Goal: Browse casually: Explore the website without a specific task or goal

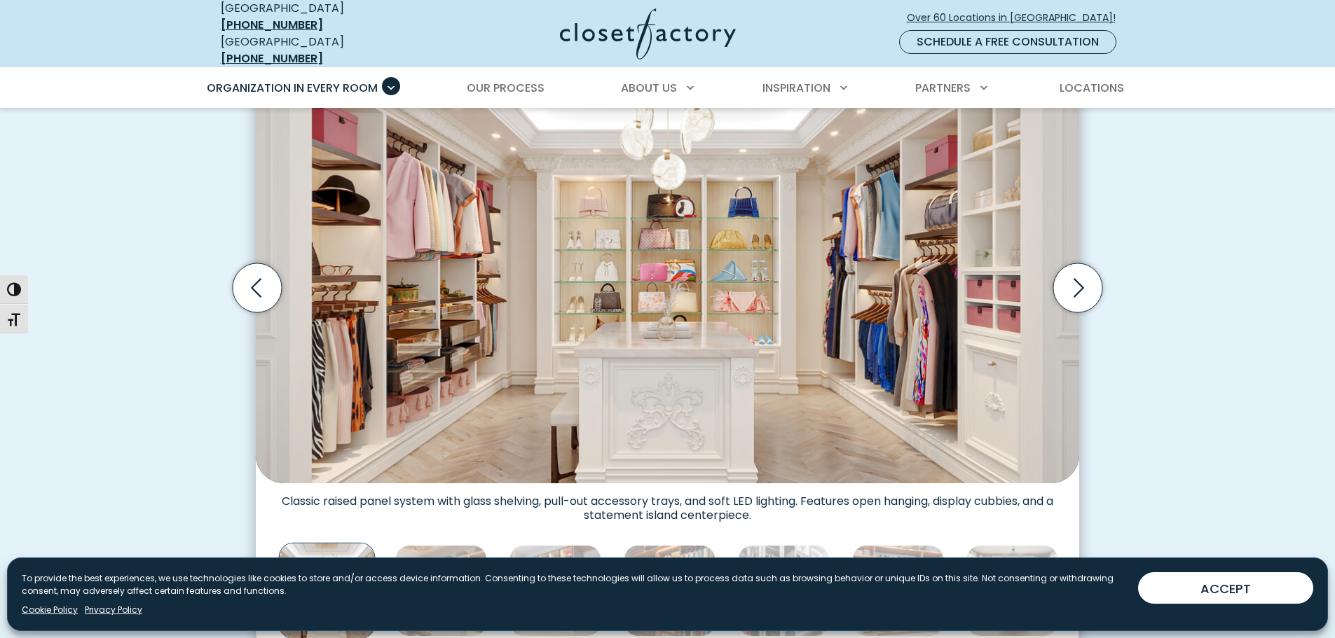
scroll to position [420, 0]
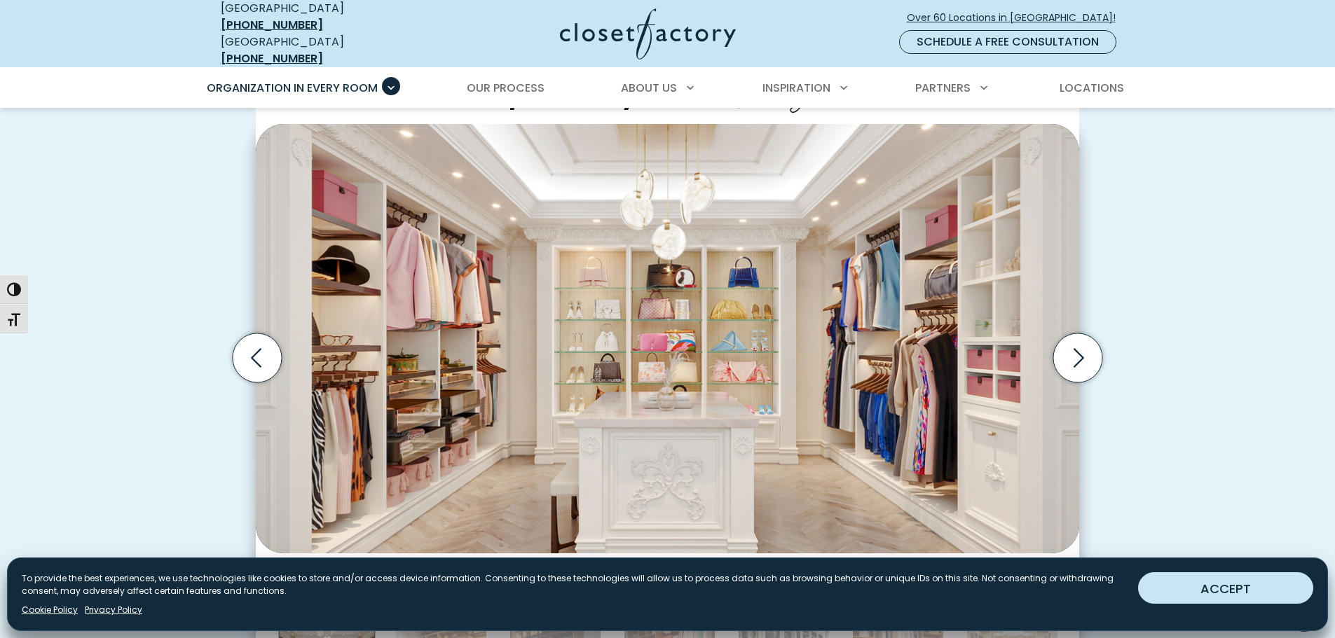
click at [1203, 591] on button "ACCEPT" at bounding box center [1225, 589] width 175 height 32
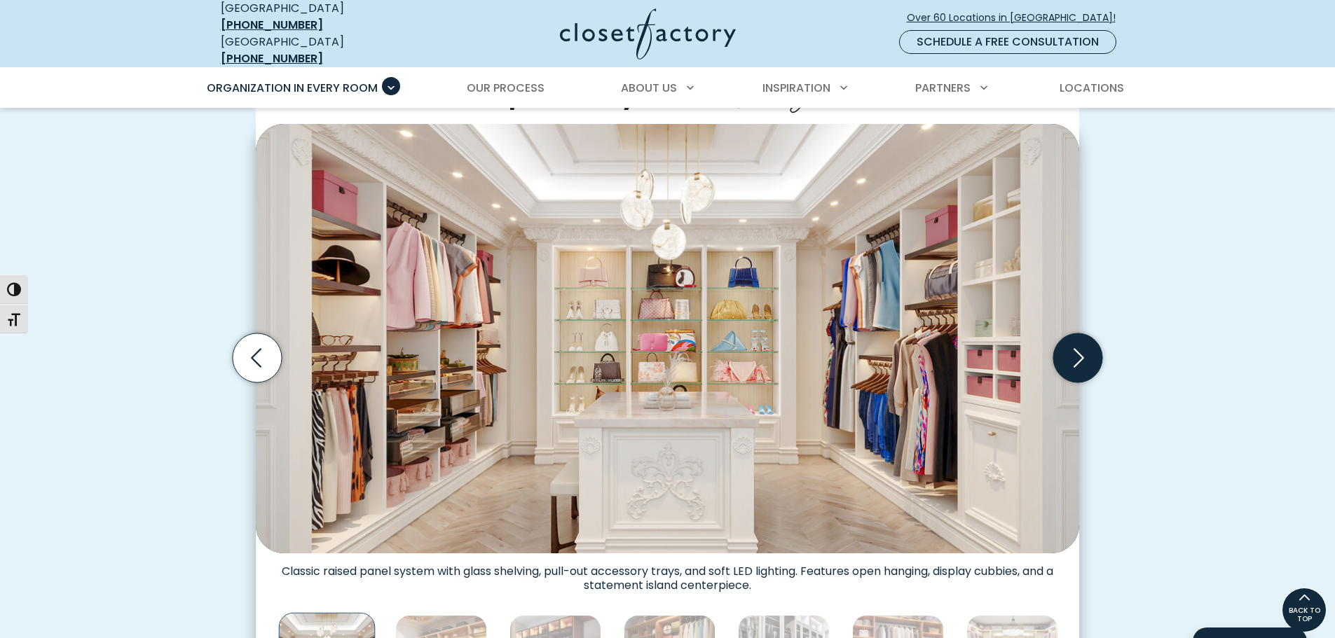
click at [1075, 349] on icon "Next slide" at bounding box center [1079, 358] width 11 height 19
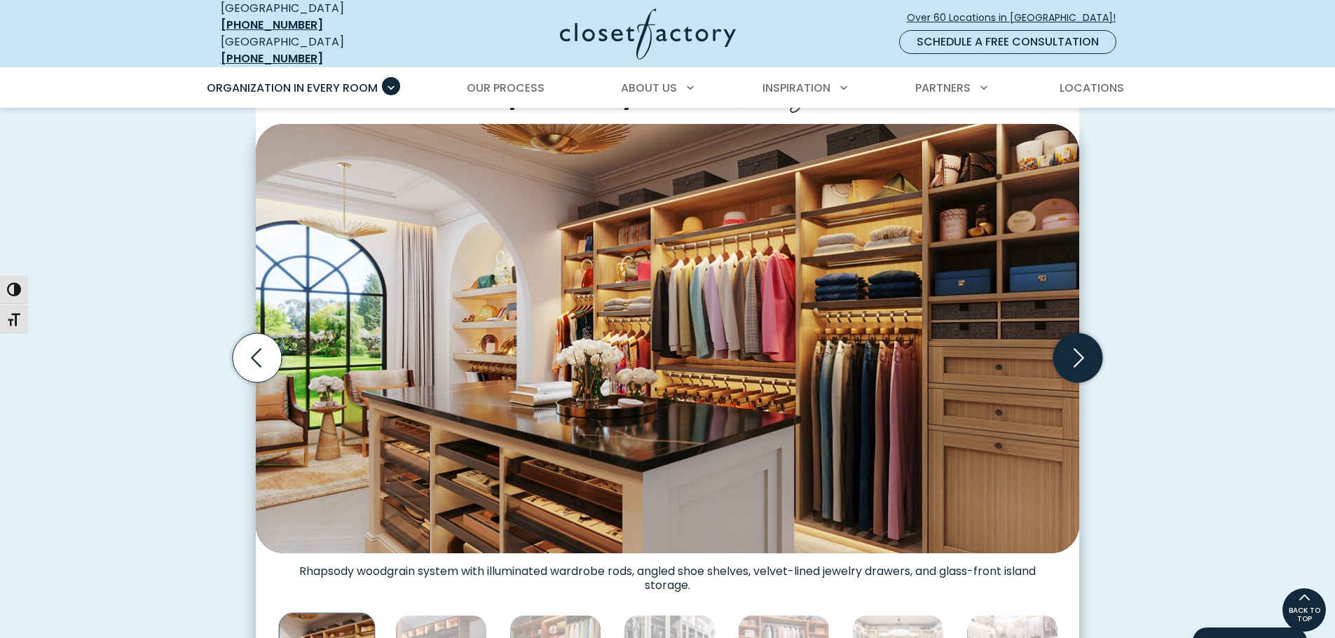
click at [1075, 349] on icon "Next slide" at bounding box center [1079, 358] width 11 height 19
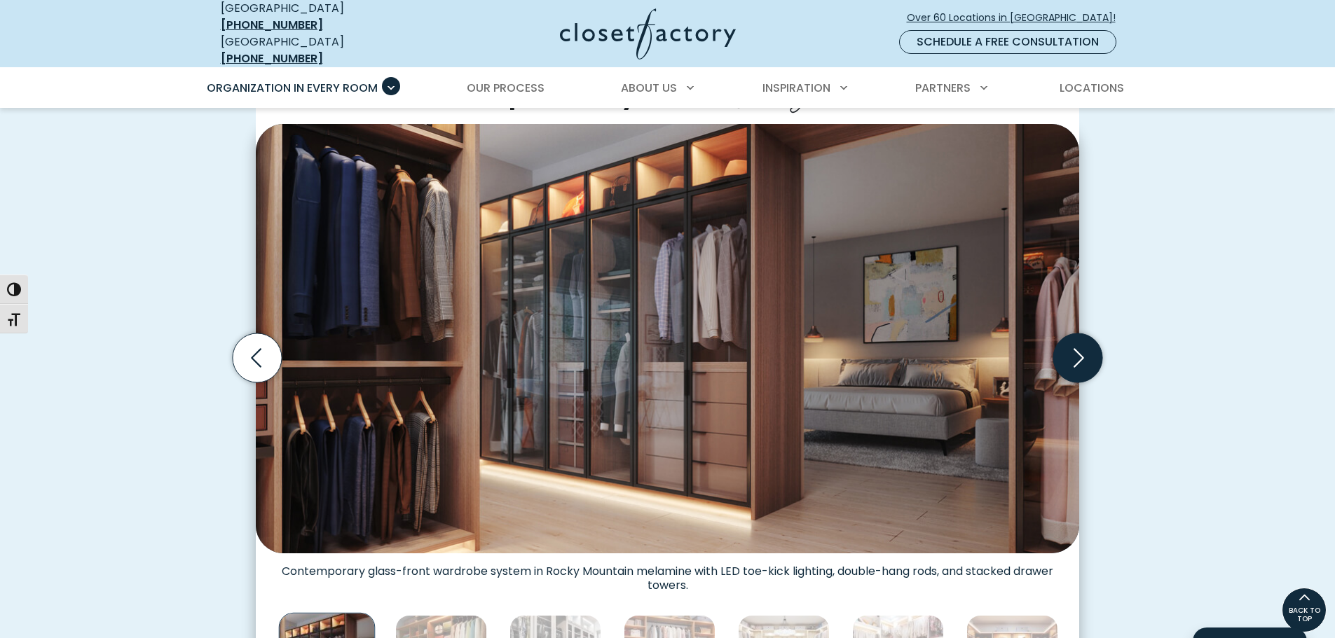
click at [1076, 349] on icon "Next slide" at bounding box center [1079, 358] width 11 height 19
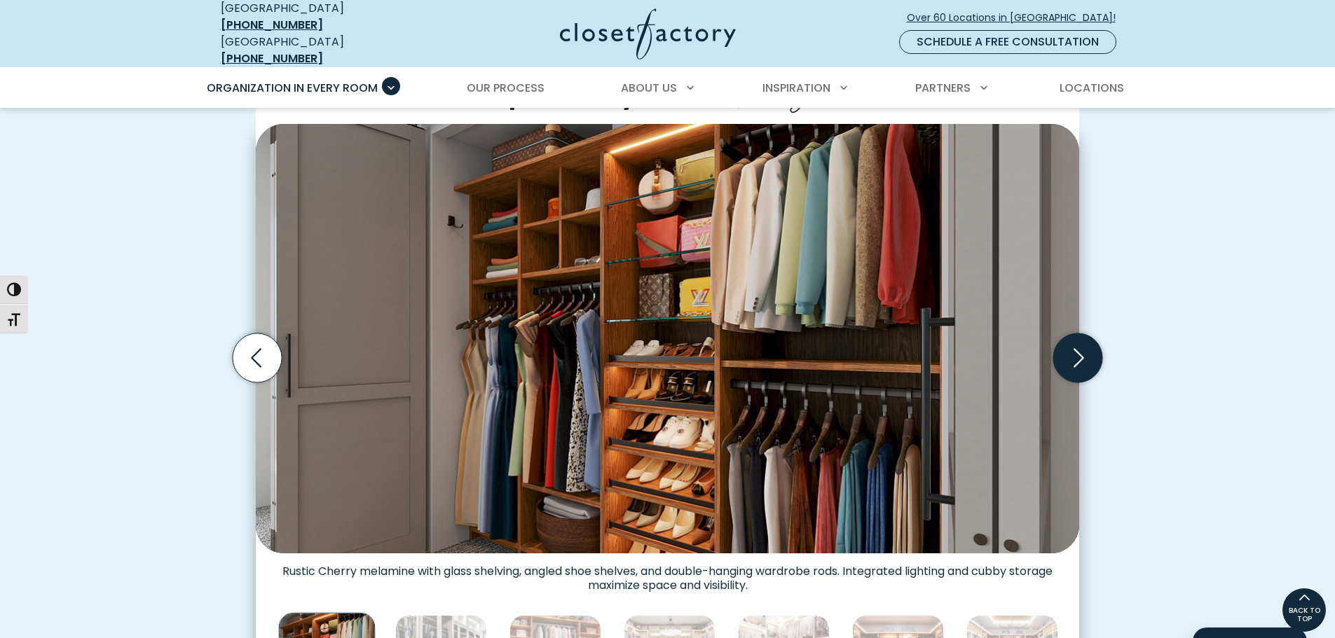
click at [1076, 349] on icon "Next slide" at bounding box center [1079, 358] width 11 height 19
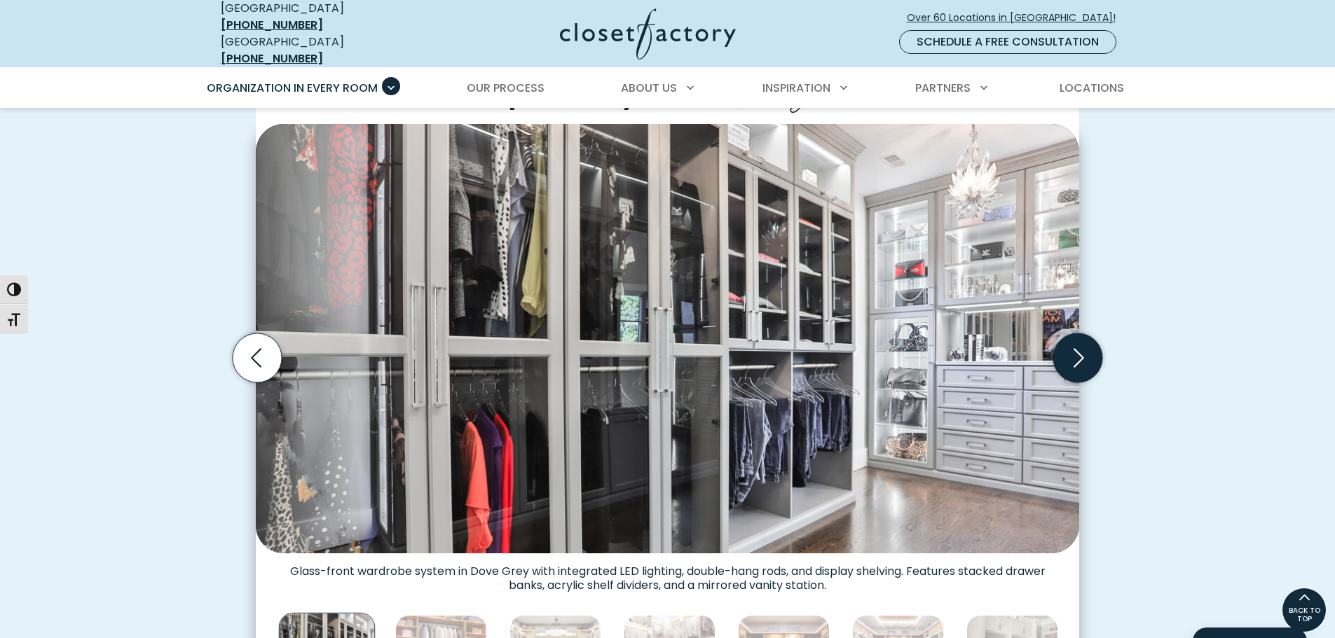
click at [1076, 349] on icon "Next slide" at bounding box center [1079, 358] width 11 height 19
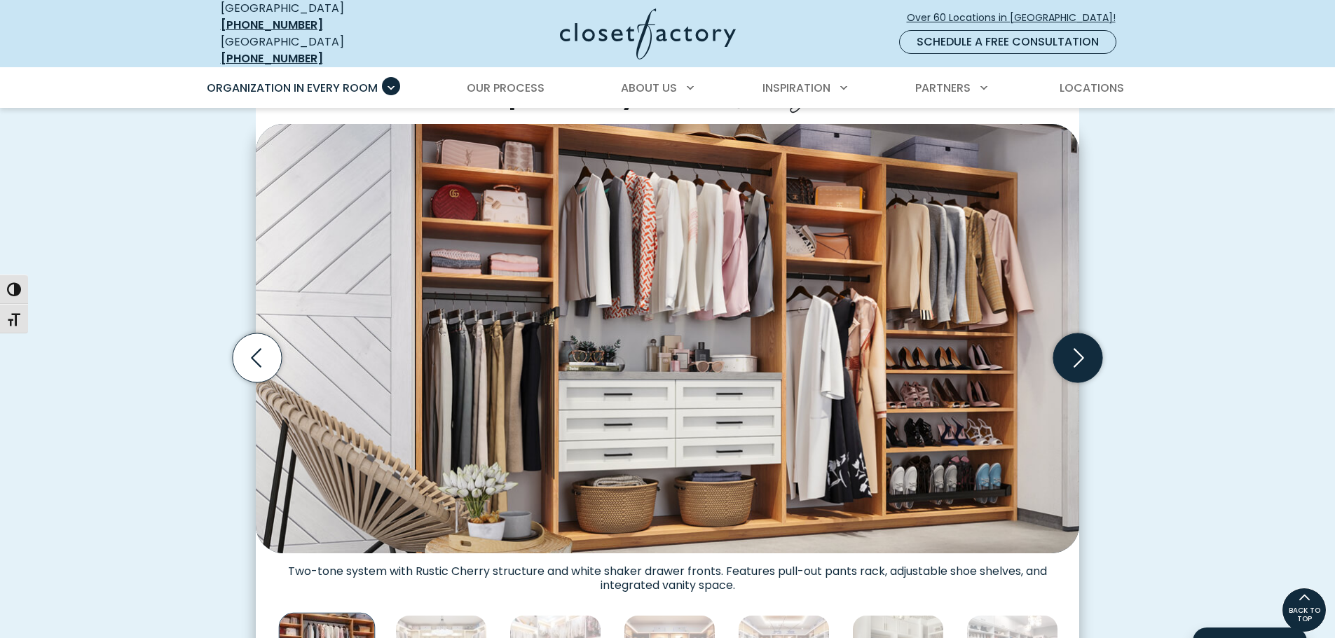
click at [1076, 349] on icon "Next slide" at bounding box center [1079, 358] width 11 height 19
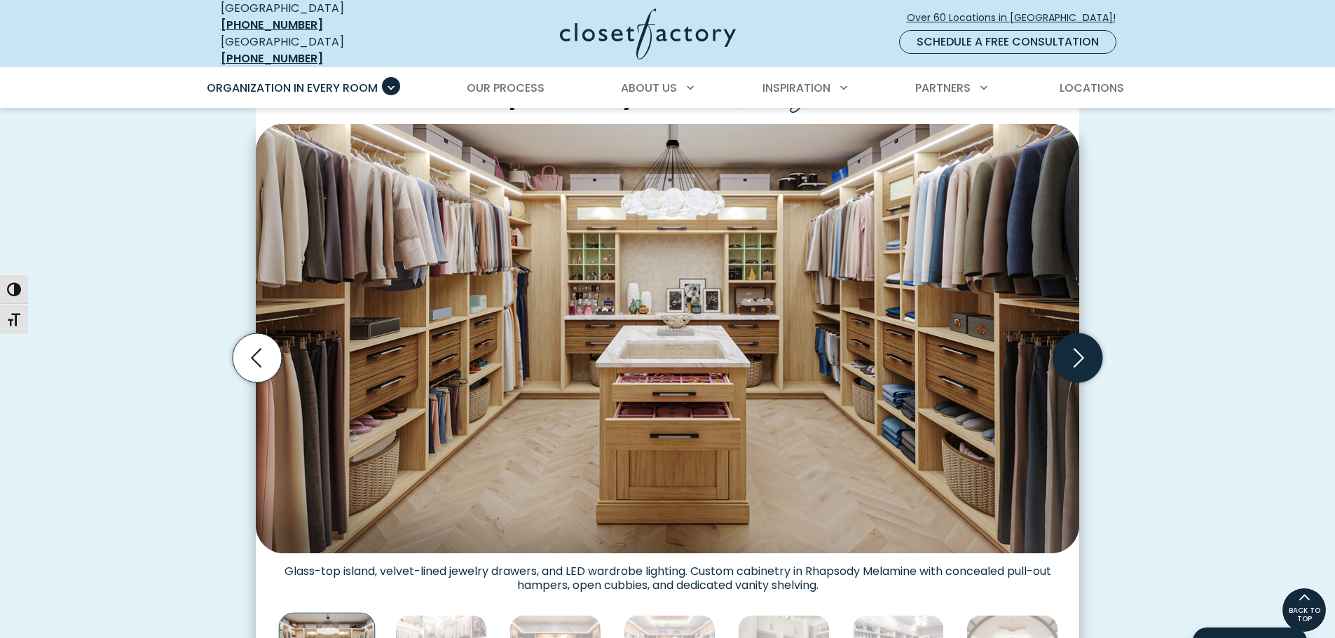
click at [1077, 349] on icon "Next slide" at bounding box center [1079, 358] width 11 height 19
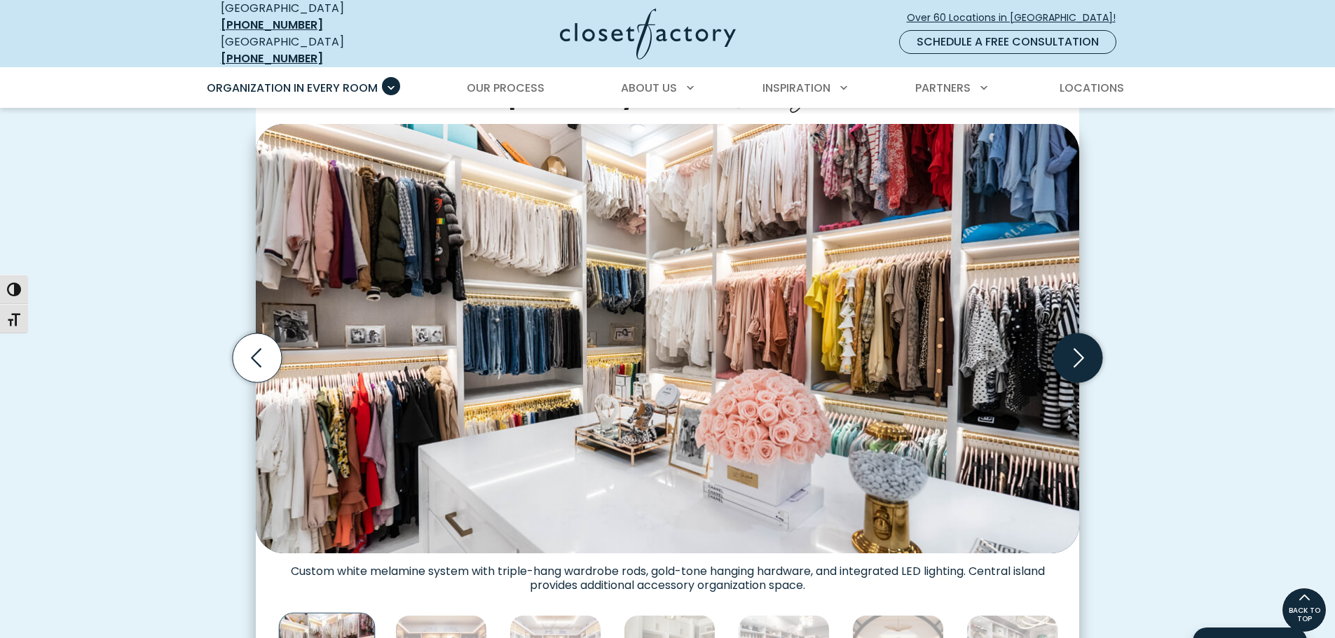
click at [1077, 349] on icon "Next slide" at bounding box center [1079, 358] width 11 height 19
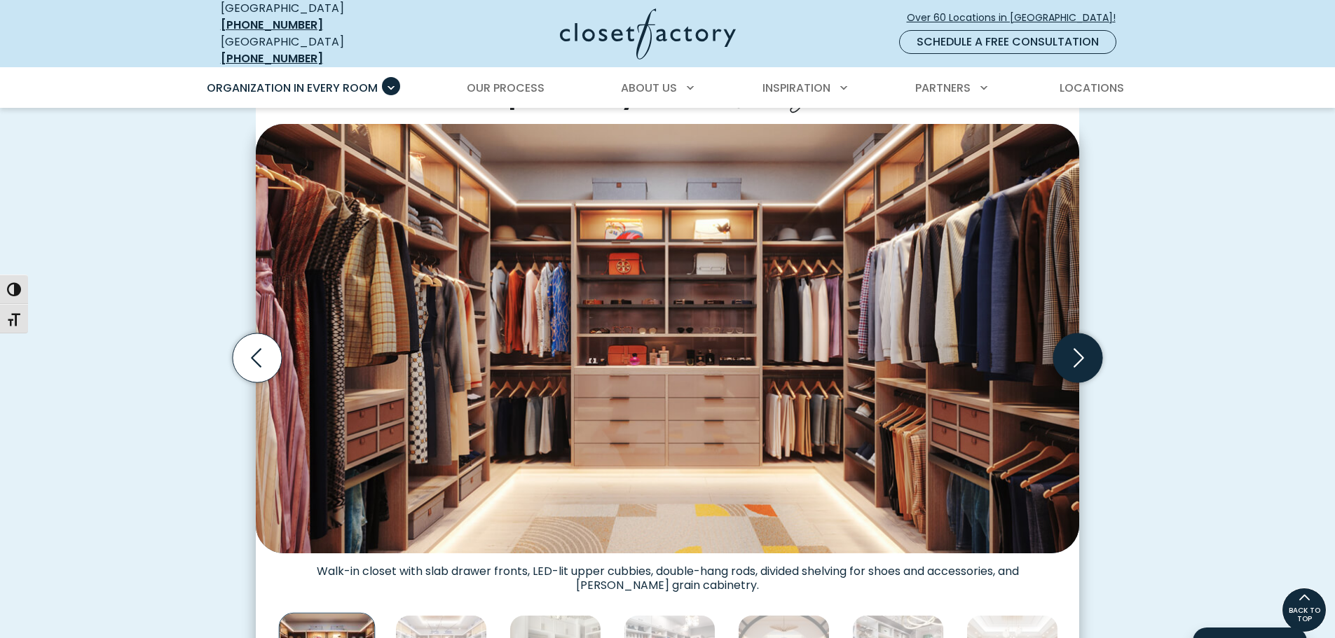
click at [1077, 349] on icon "Next slide" at bounding box center [1079, 358] width 11 height 19
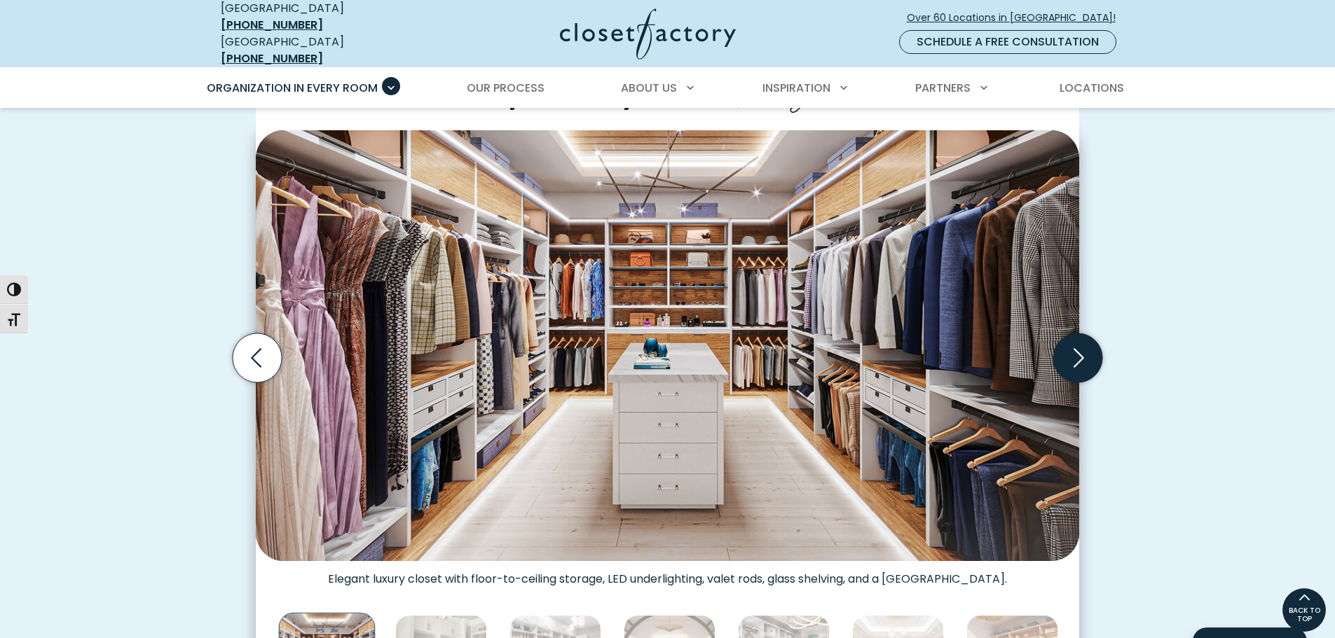
click at [1077, 349] on icon "Next slide" at bounding box center [1079, 358] width 11 height 19
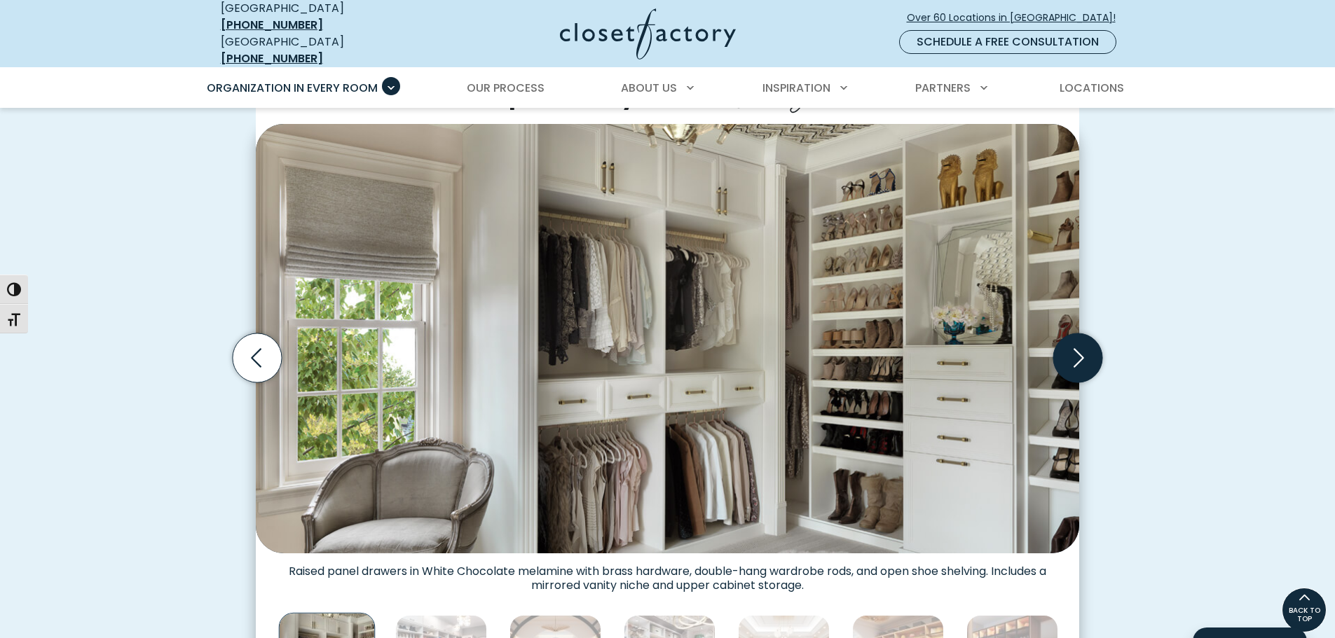
click at [1077, 349] on icon "Next slide" at bounding box center [1079, 358] width 11 height 19
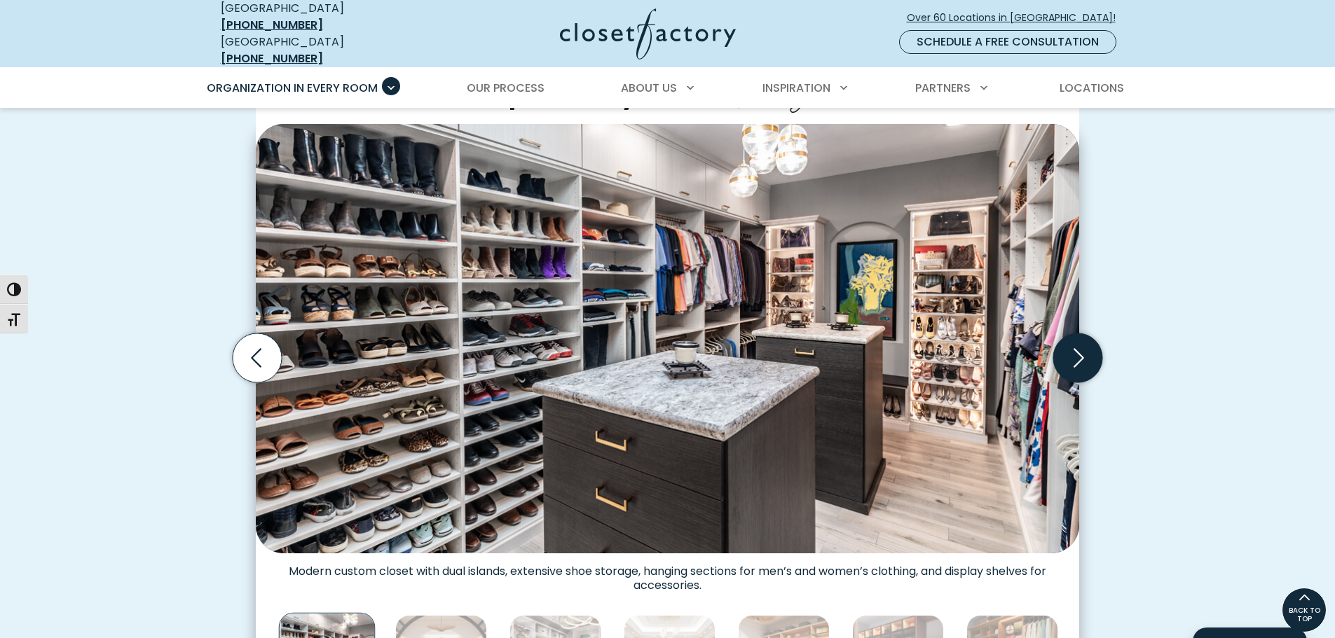
click at [1077, 349] on icon "Next slide" at bounding box center [1079, 358] width 11 height 19
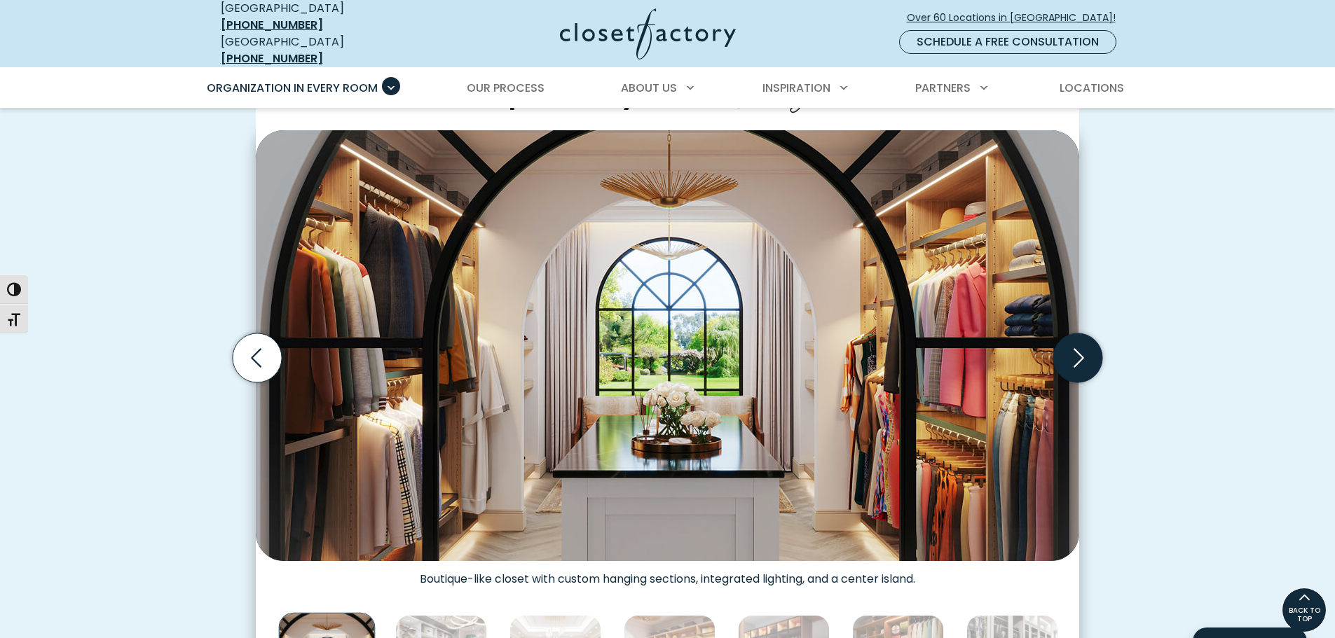
click at [1077, 349] on icon "Next slide" at bounding box center [1079, 358] width 11 height 19
